Goal: Check status: Check status

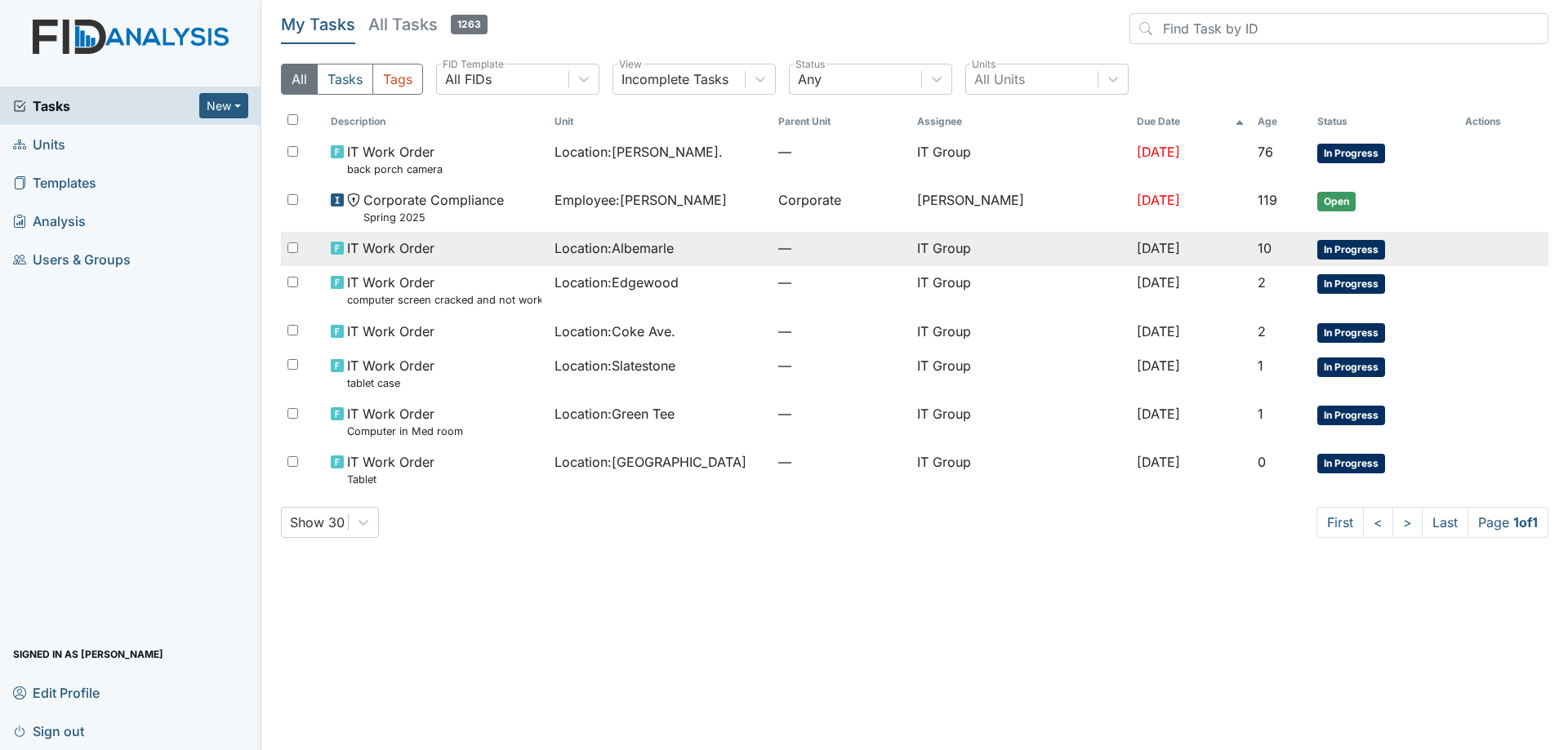
click at [820, 261] on td "—" at bounding box center [841, 248] width 139 height 34
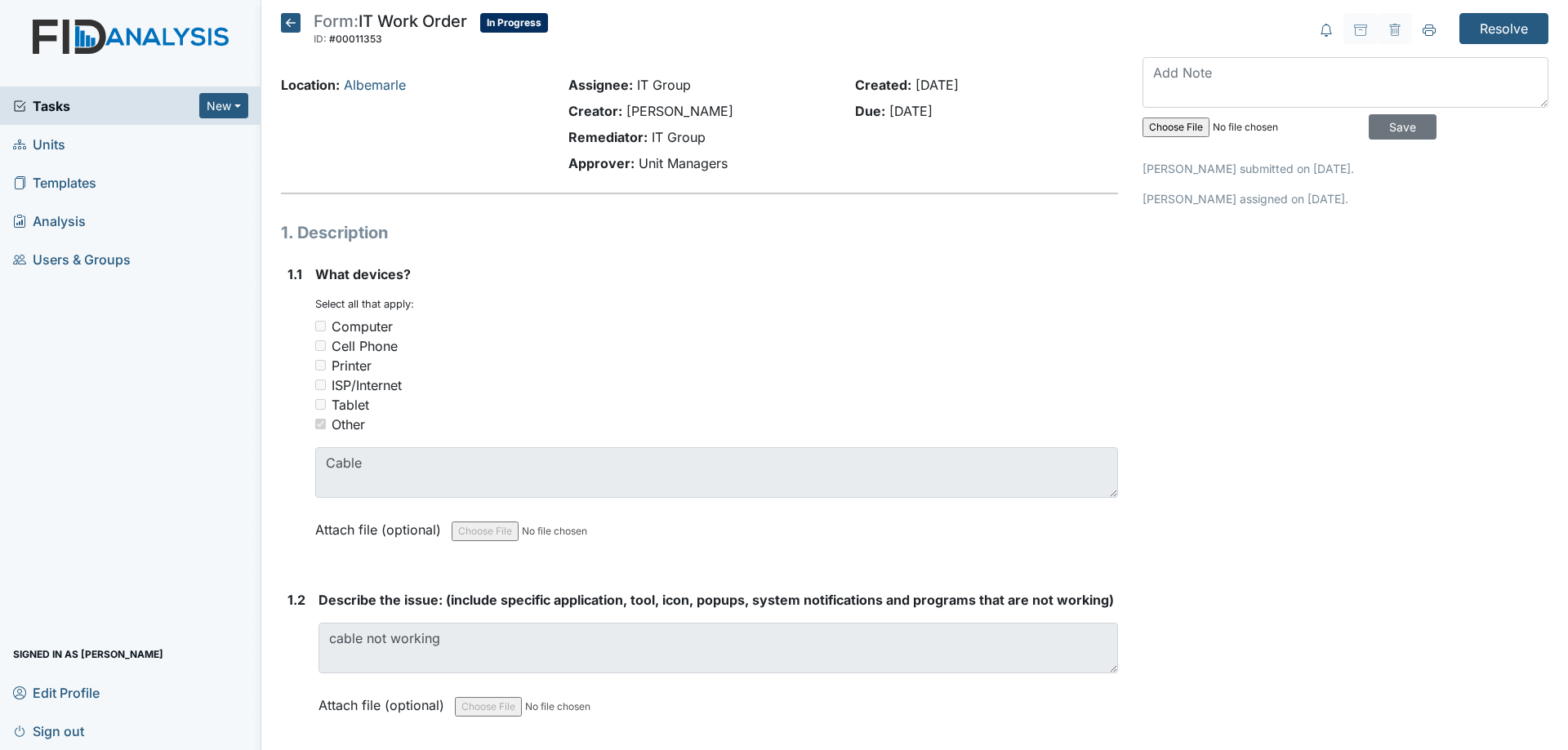
click at [295, 27] on icon at bounding box center [291, 23] width 20 height 20
